Goal: Navigation & Orientation: Go to known website

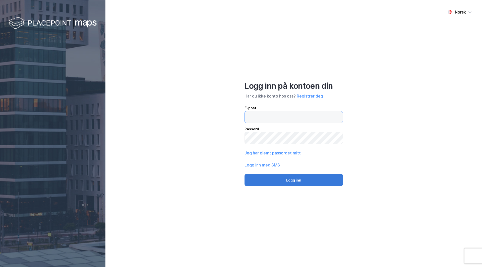
type input "[PERSON_NAME][EMAIL_ADDRESS][DOMAIN_NAME]"
click at [293, 181] on button "Logg inn" at bounding box center [294, 180] width 98 height 12
